Goal: Navigation & Orientation: Find specific page/section

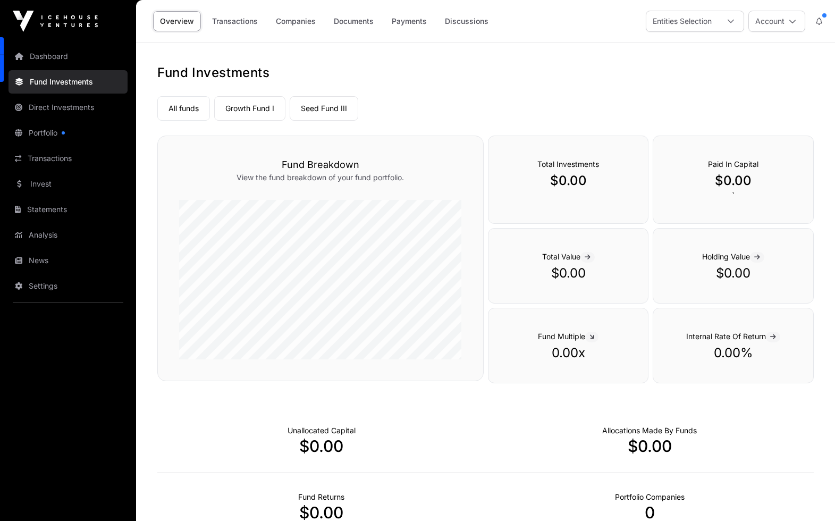
click at [174, 106] on link "All funds" at bounding box center [183, 108] width 53 height 24
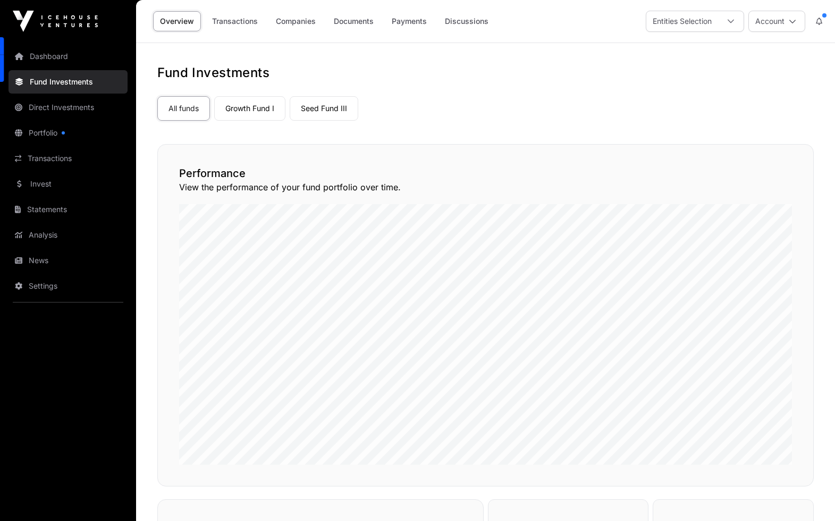
click at [695, 18] on div "Entities Selection" at bounding box center [683, 21] width 72 height 20
click at [237, 107] on link "ArcAngels Fund II" at bounding box center [256, 108] width 85 height 24
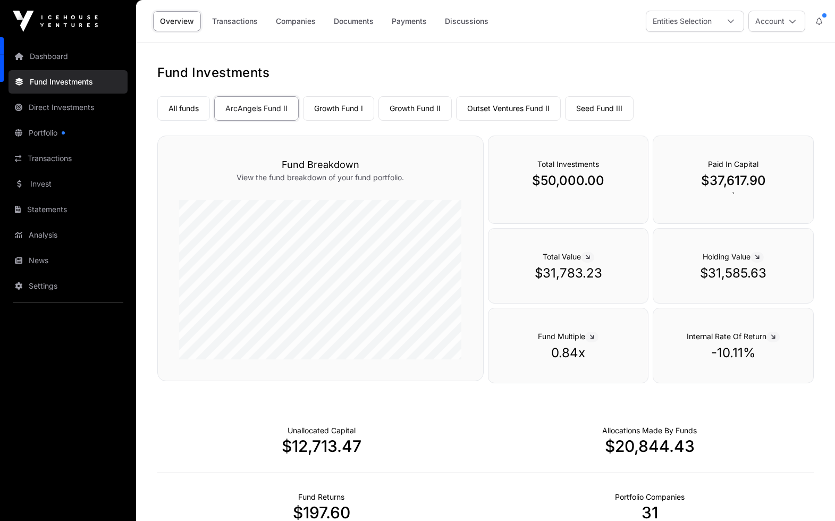
click at [336, 105] on link "Growth Fund I" at bounding box center [338, 108] width 71 height 24
click at [419, 110] on link "Growth Fund II" at bounding box center [415, 108] width 73 height 24
click at [516, 113] on link "Outset Ventures Fund II" at bounding box center [508, 108] width 105 height 24
click at [606, 106] on link "Seed Fund III" at bounding box center [599, 108] width 69 height 24
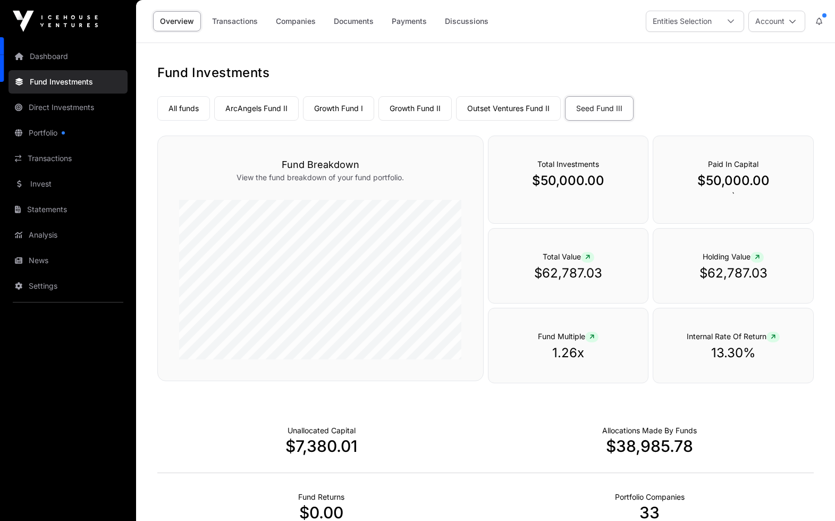
click at [59, 107] on link "Direct Investments" at bounding box center [68, 107] width 119 height 23
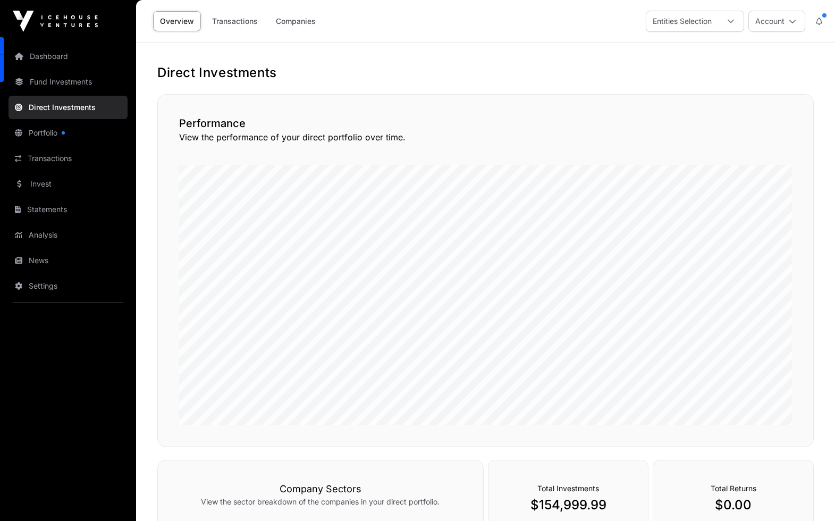
click at [59, 108] on link "Direct Investments" at bounding box center [68, 107] width 119 height 23
click at [46, 132] on link "Portfolio" at bounding box center [68, 132] width 119 height 23
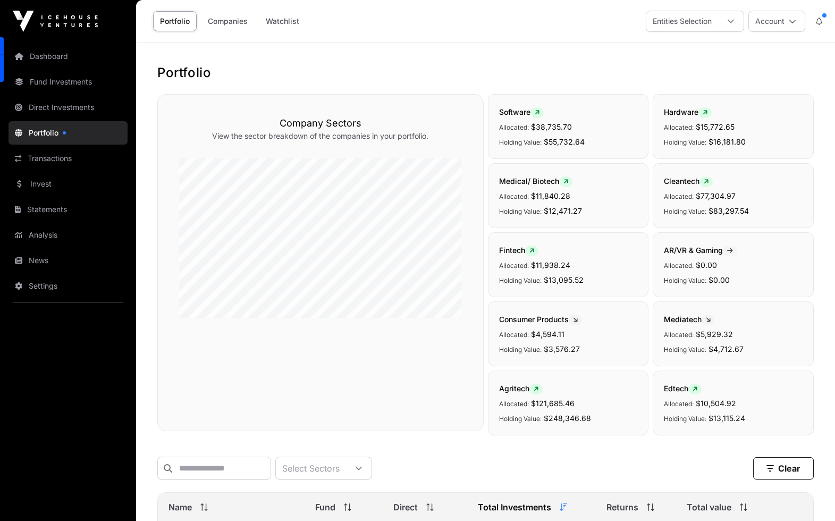
click at [46, 107] on link "Direct Investments" at bounding box center [68, 107] width 119 height 23
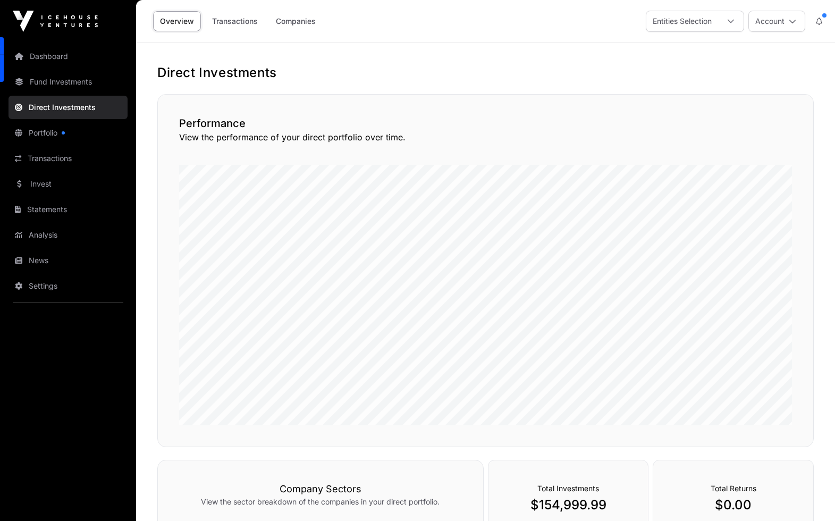
click at [297, 21] on link "Companies" at bounding box center [296, 21] width 54 height 20
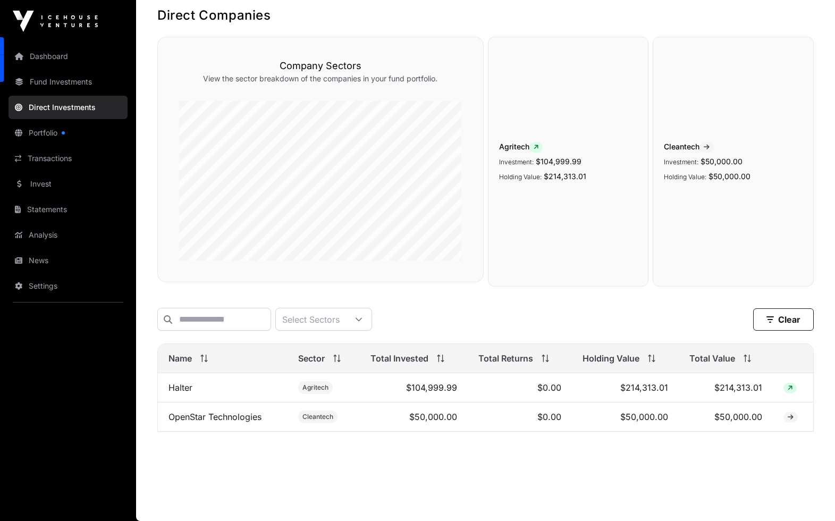
scroll to position [65, 0]
